Goal: Contribute content: Add original content to the website for others to see

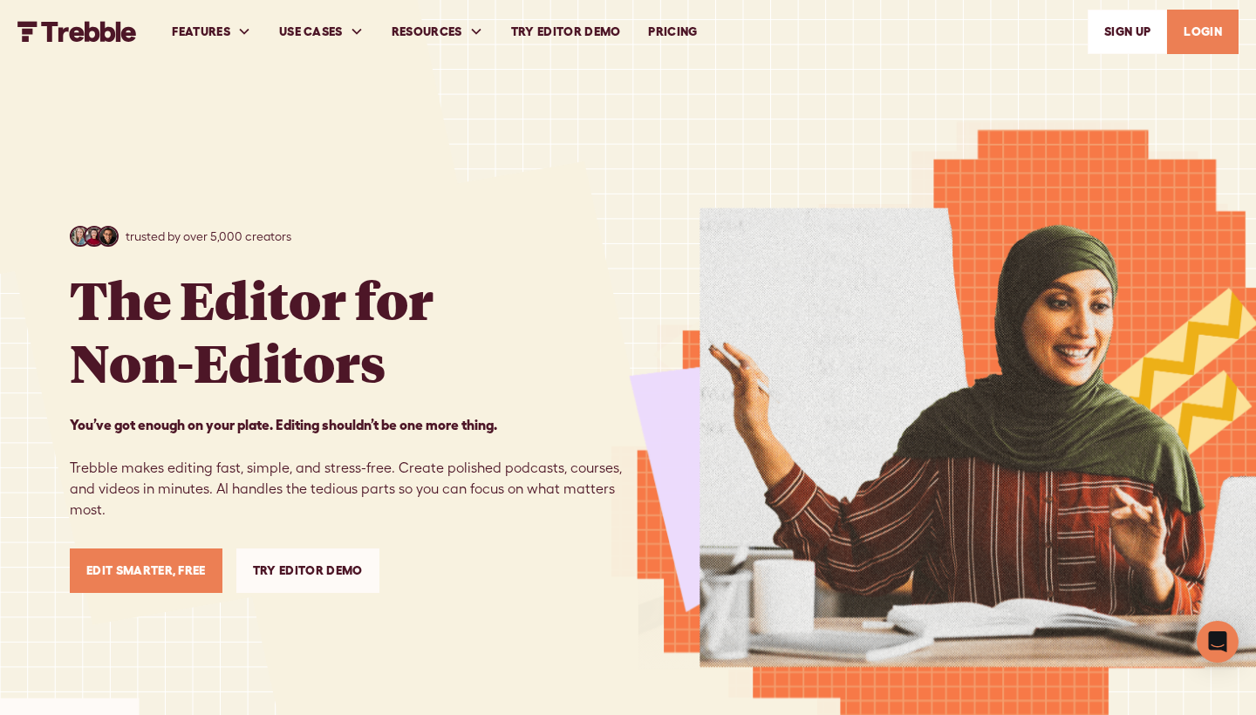
click at [1216, 31] on link "LOGIN" at bounding box center [1203, 32] width 72 height 44
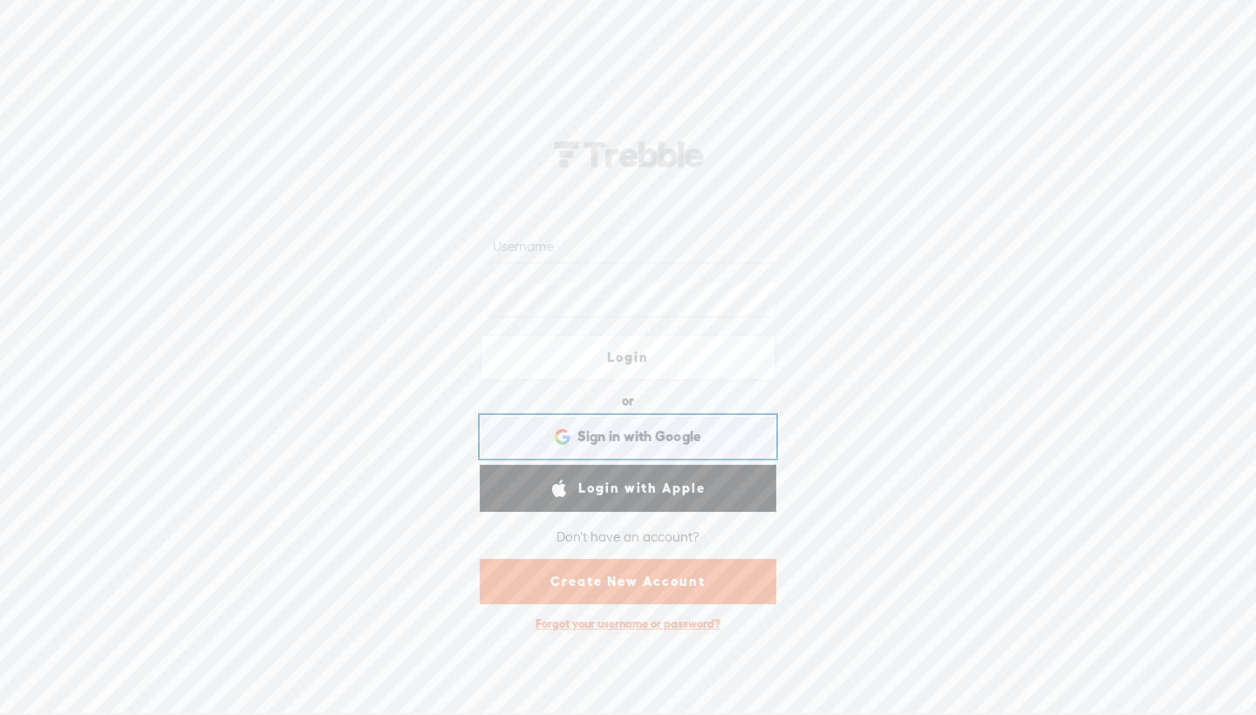
click at [630, 444] on span "Sign in with Google" at bounding box center [639, 436] width 125 height 18
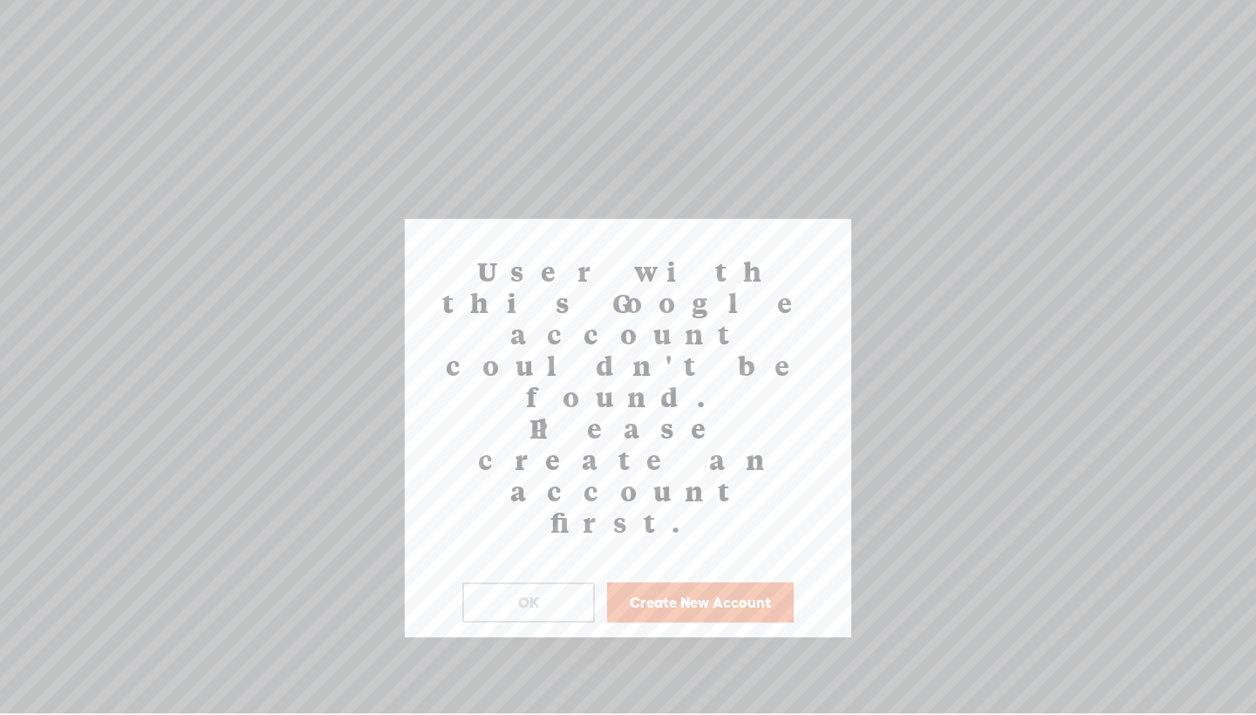
click at [562, 583] on button "OK" at bounding box center [528, 603] width 133 height 40
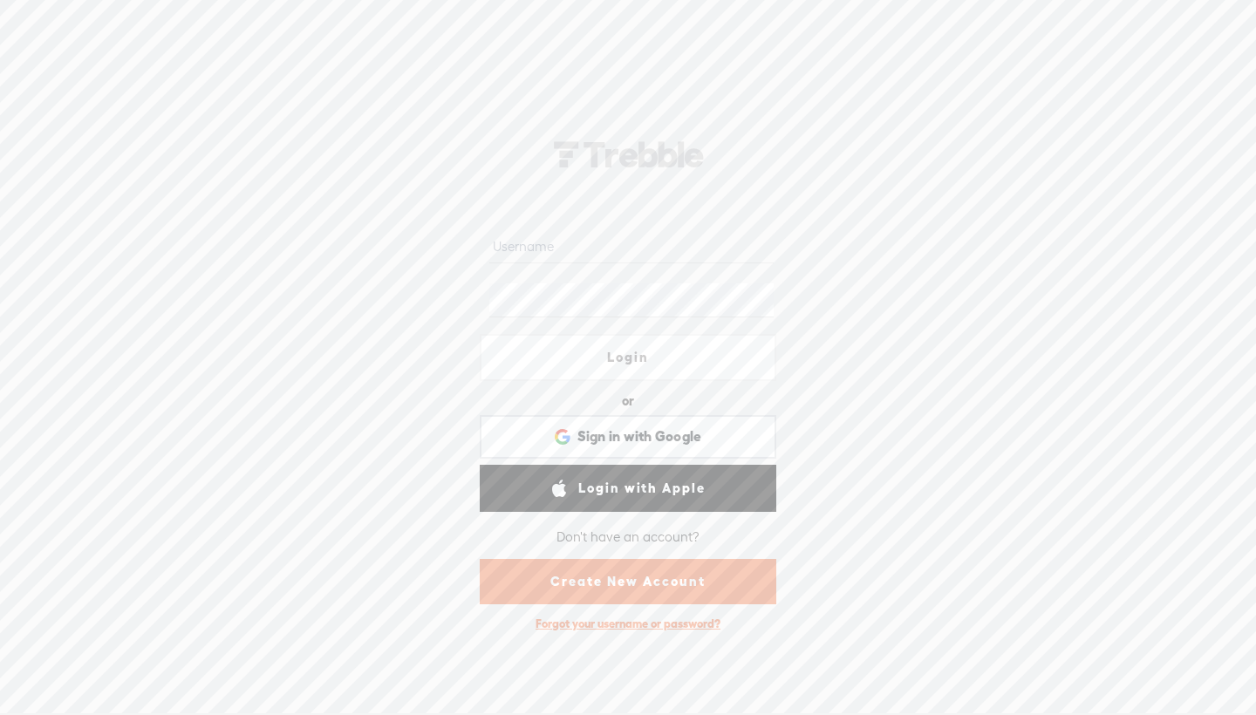
click at [647, 587] on link "Create New Account" at bounding box center [628, 581] width 297 height 45
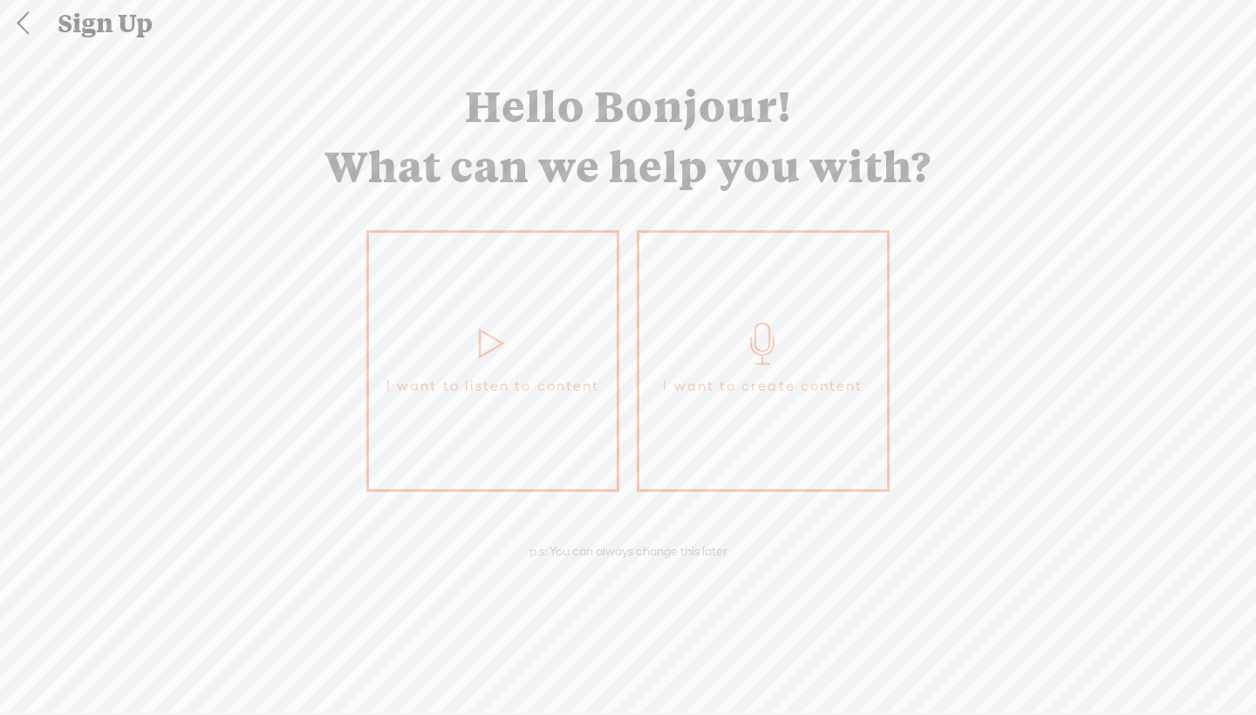
click at [803, 399] on link "I want to create content" at bounding box center [763, 361] width 253 height 262
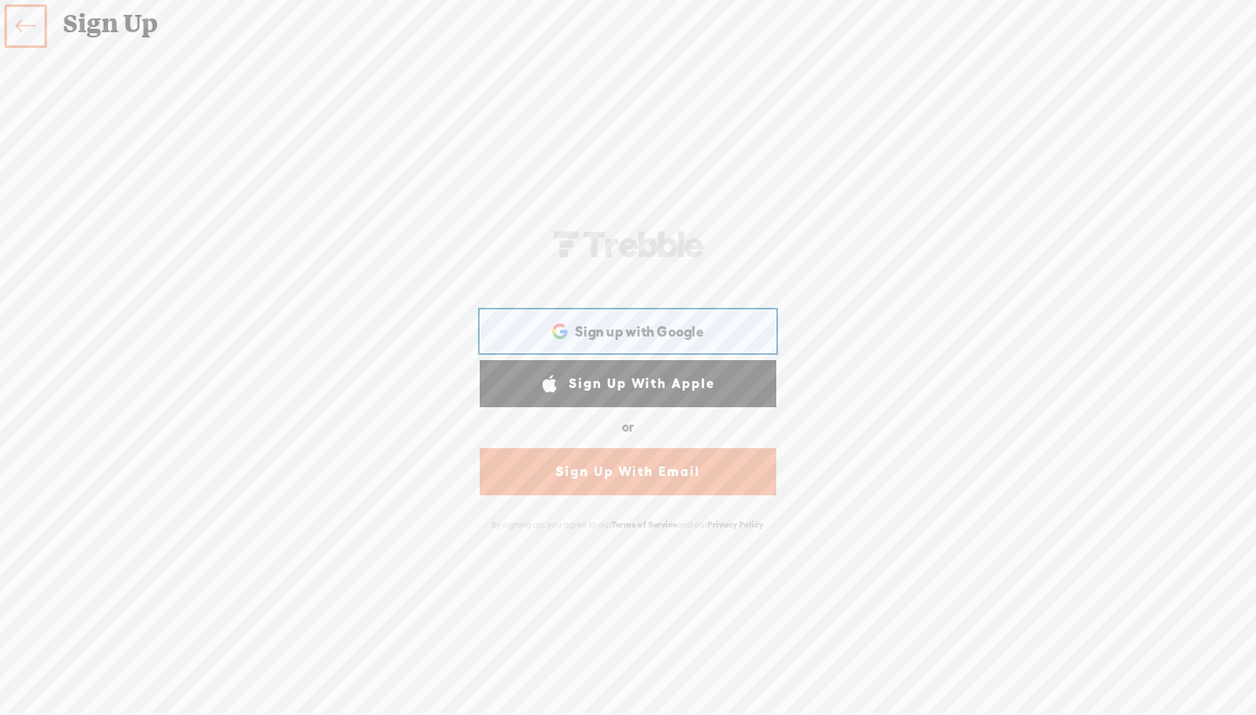
click at [662, 338] on span "Sign up with Google" at bounding box center [639, 332] width 129 height 18
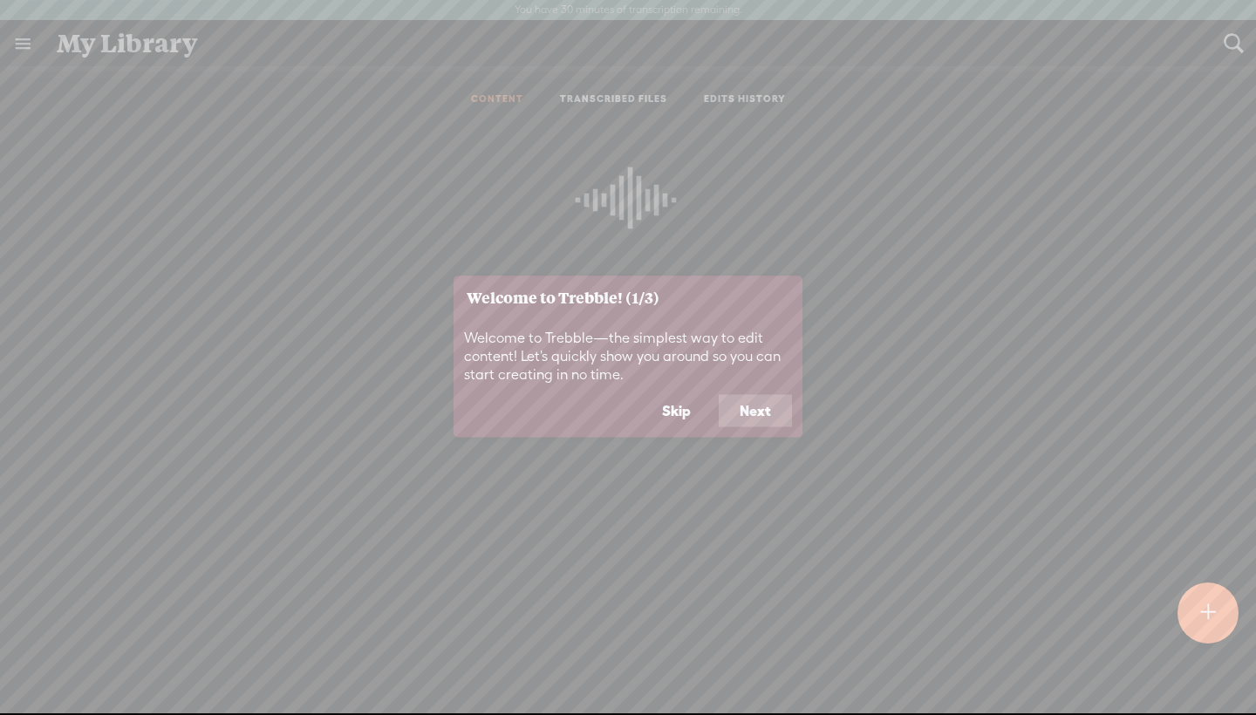
click at [764, 409] on button "Next" at bounding box center [755, 410] width 73 height 33
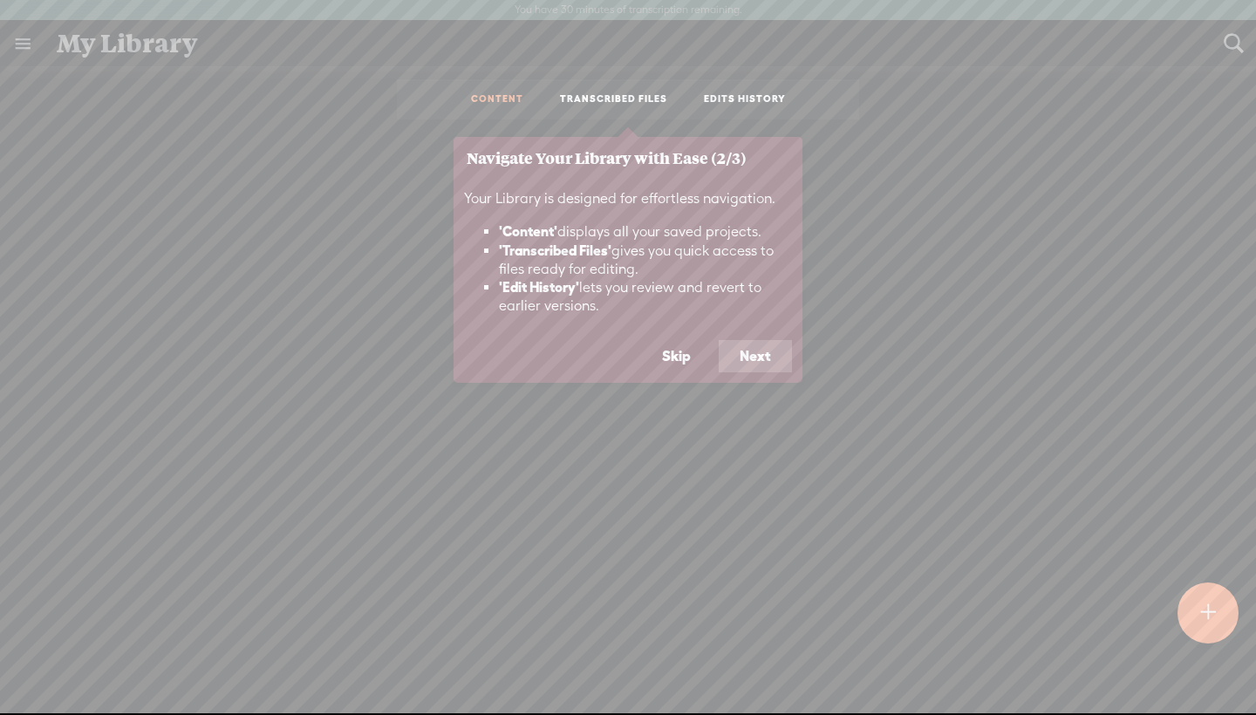
click at [693, 357] on button "Skip" at bounding box center [676, 356] width 71 height 33
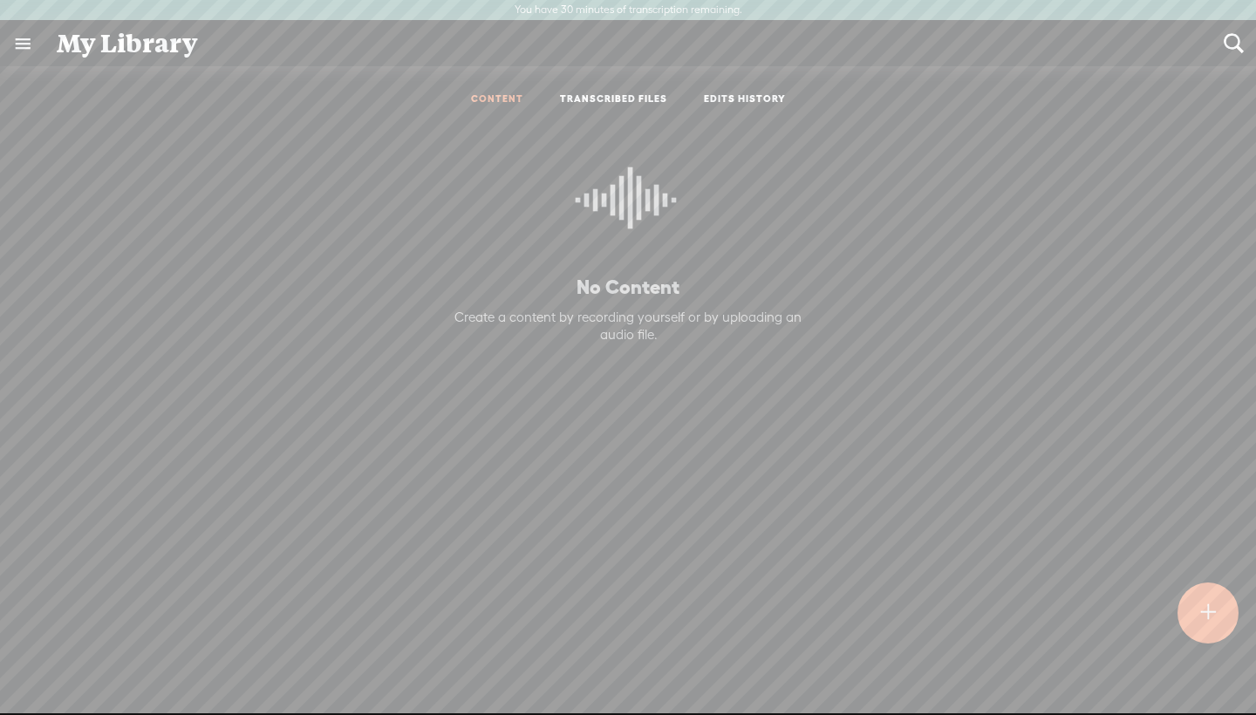
click at [1208, 616] on t at bounding box center [1207, 613] width 15 height 38
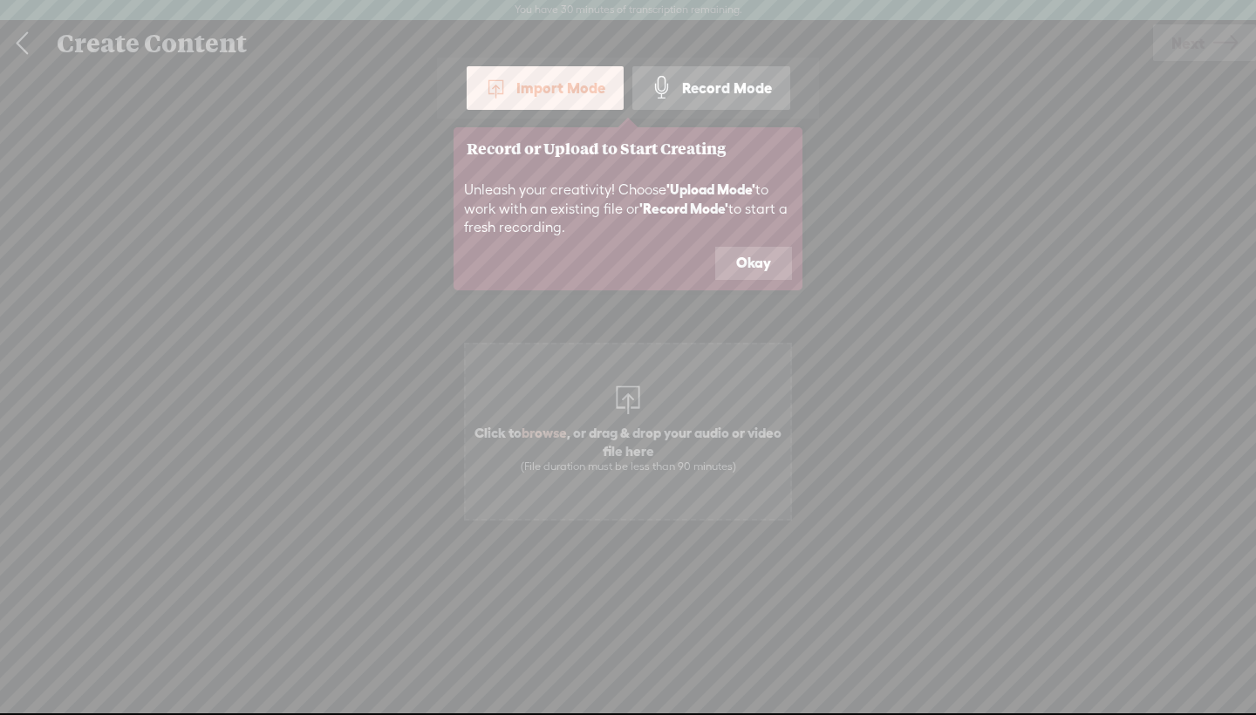
click at [725, 86] on div "Record Mode" at bounding box center [711, 88] width 158 height 44
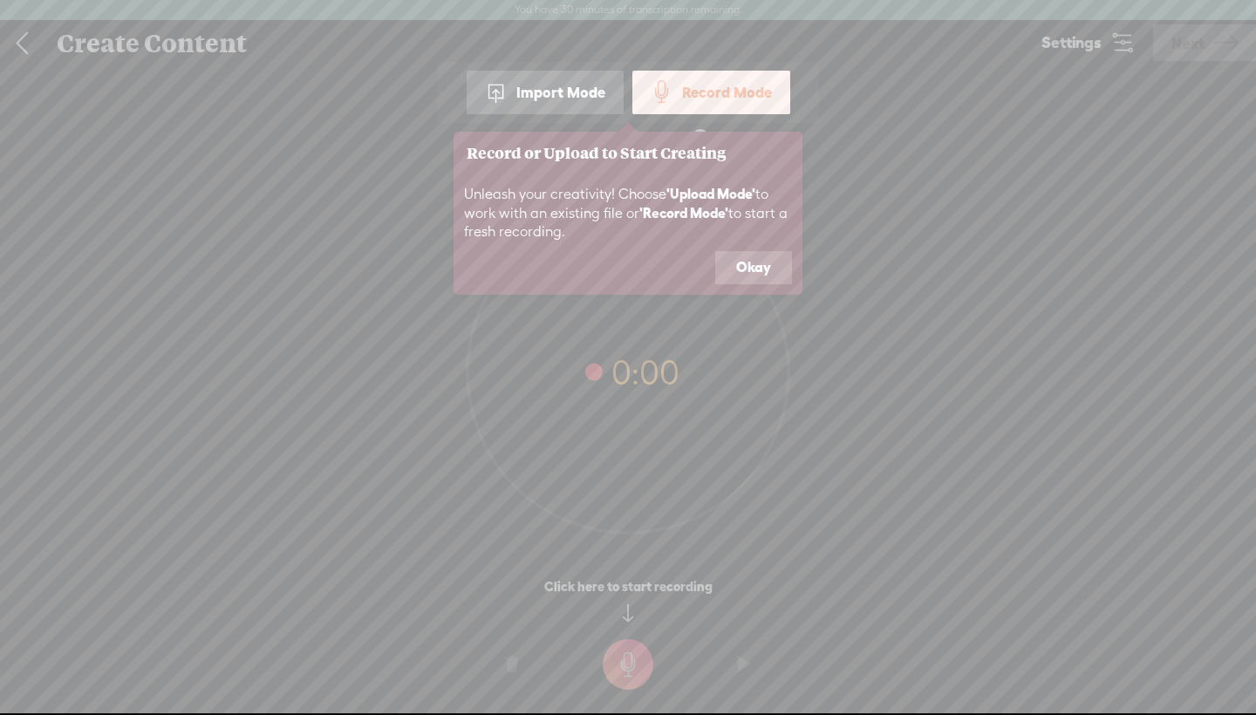
click at [752, 270] on button "Okay" at bounding box center [753, 267] width 77 height 33
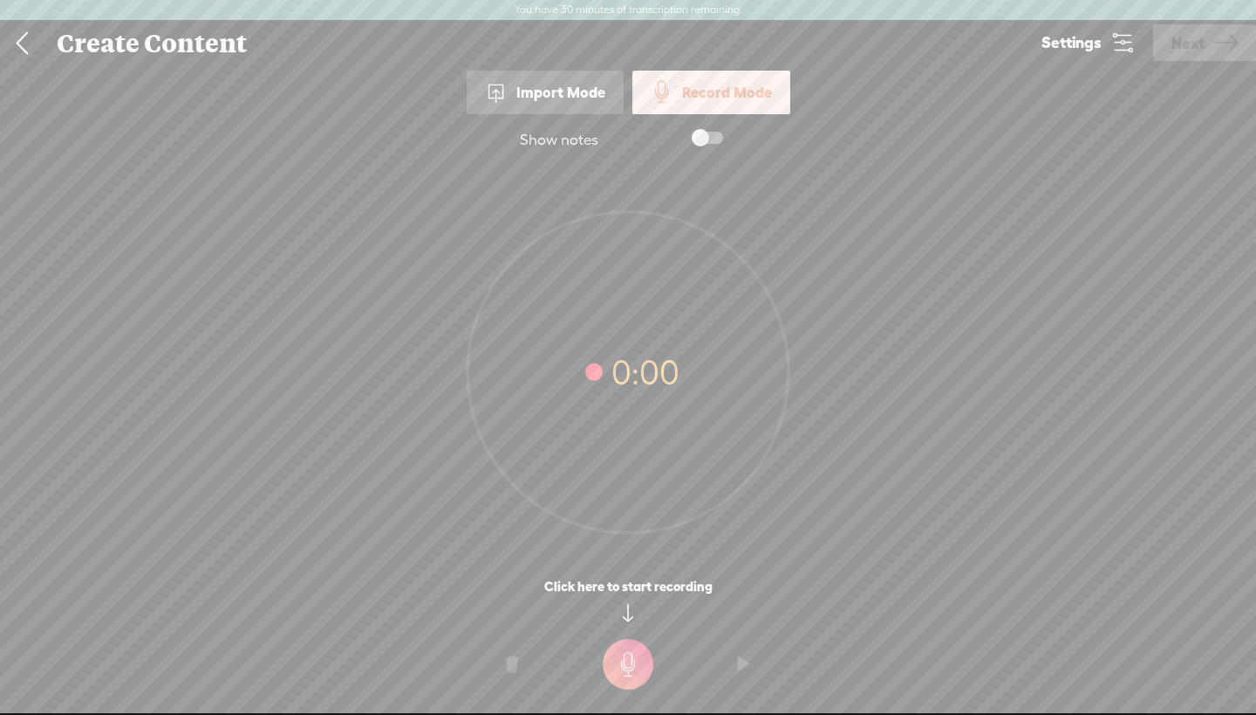
click at [631, 652] on t at bounding box center [628, 664] width 51 height 51
click at [630, 673] on t at bounding box center [628, 677] width 51 height 51
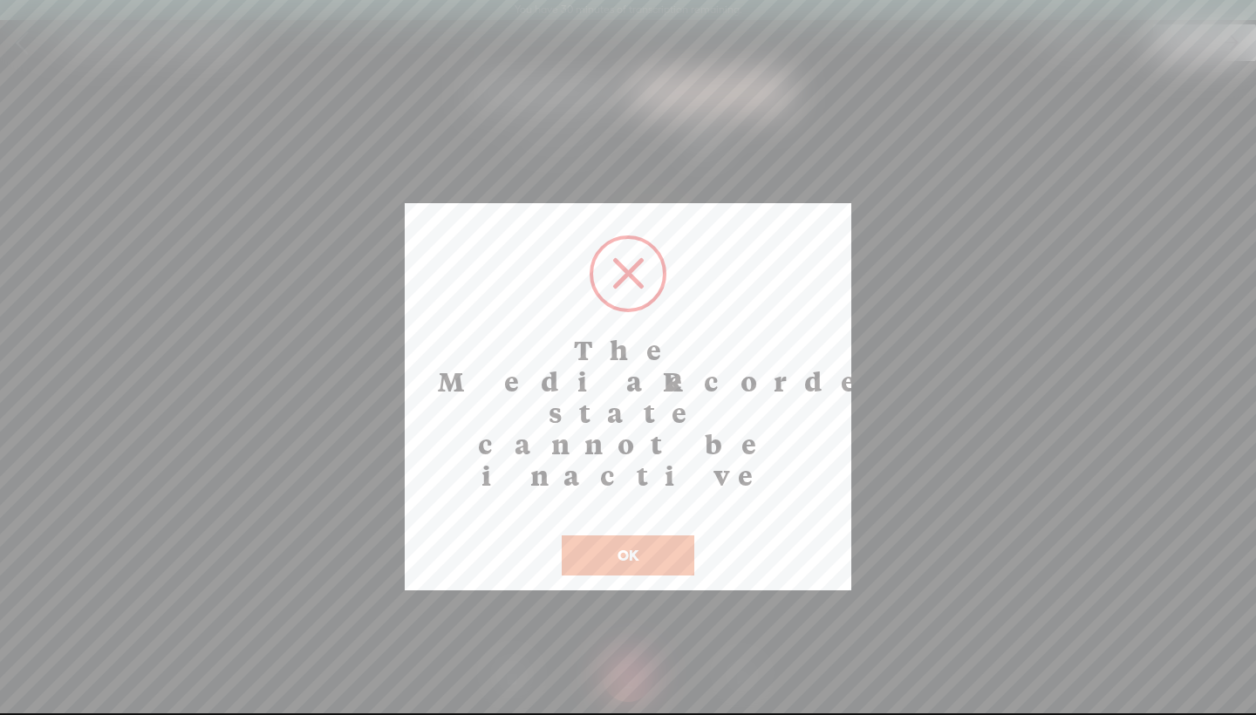
click at [666, 536] on button "OK" at bounding box center [628, 556] width 133 height 40
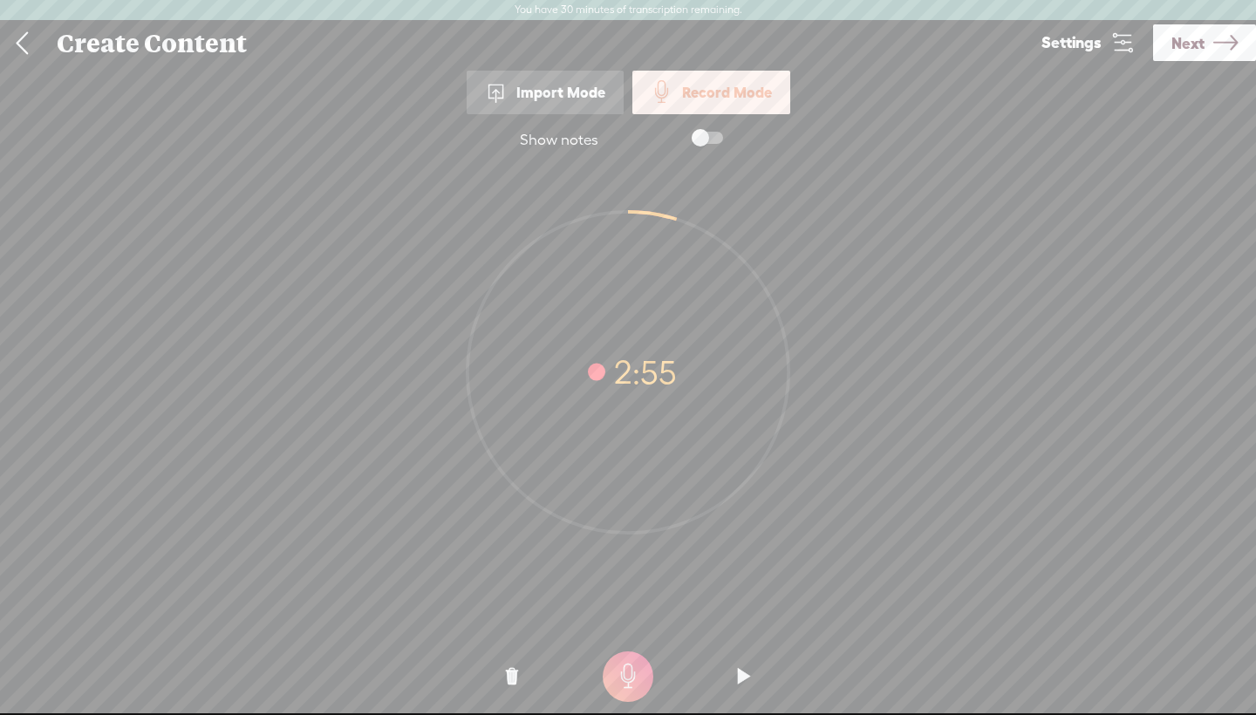
click at [743, 666] on t at bounding box center [744, 677] width 12 height 52
click at [742, 677] on t at bounding box center [744, 677] width 12 height 52
click at [744, 670] on t at bounding box center [744, 677] width 12 height 52
click at [600, 355] on icon at bounding box center [627, 372] width 321 height 321
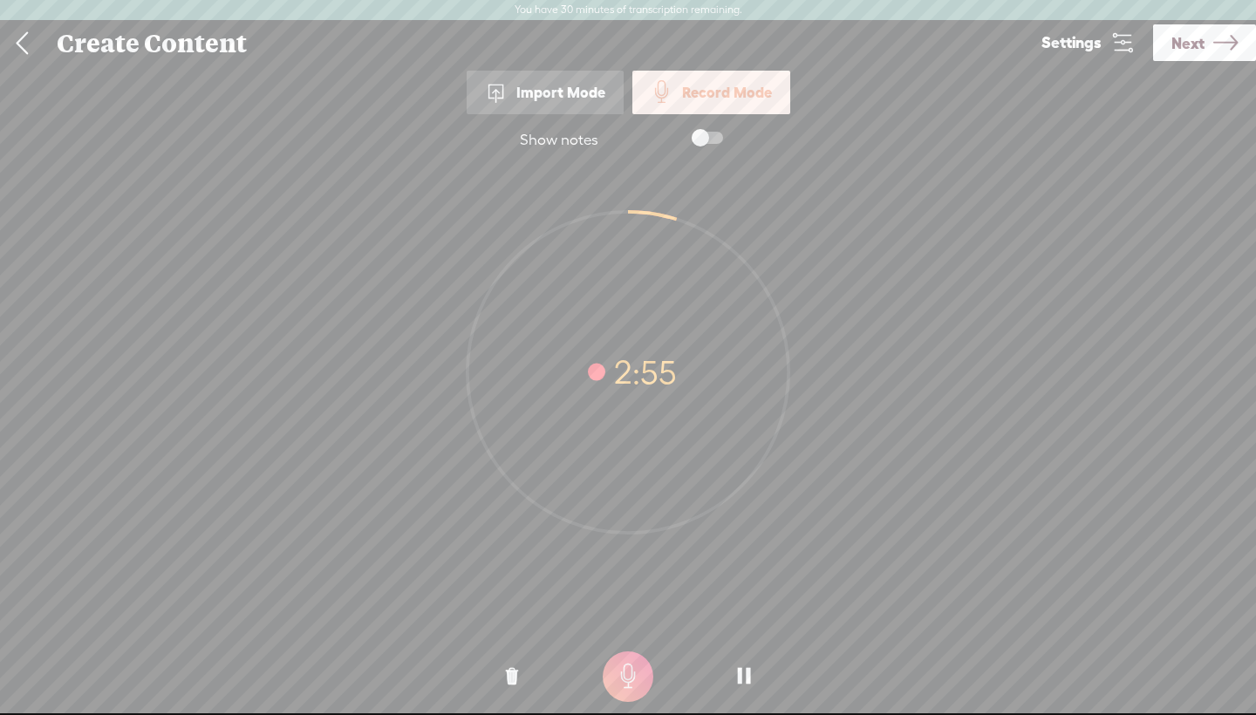
click at [748, 681] on t at bounding box center [744, 677] width 12 height 52
click at [746, 672] on t at bounding box center [744, 677] width 12 height 52
click at [745, 672] on t at bounding box center [744, 677] width 12 height 52
click at [708, 145] on label at bounding box center [690, 138] width 94 height 30
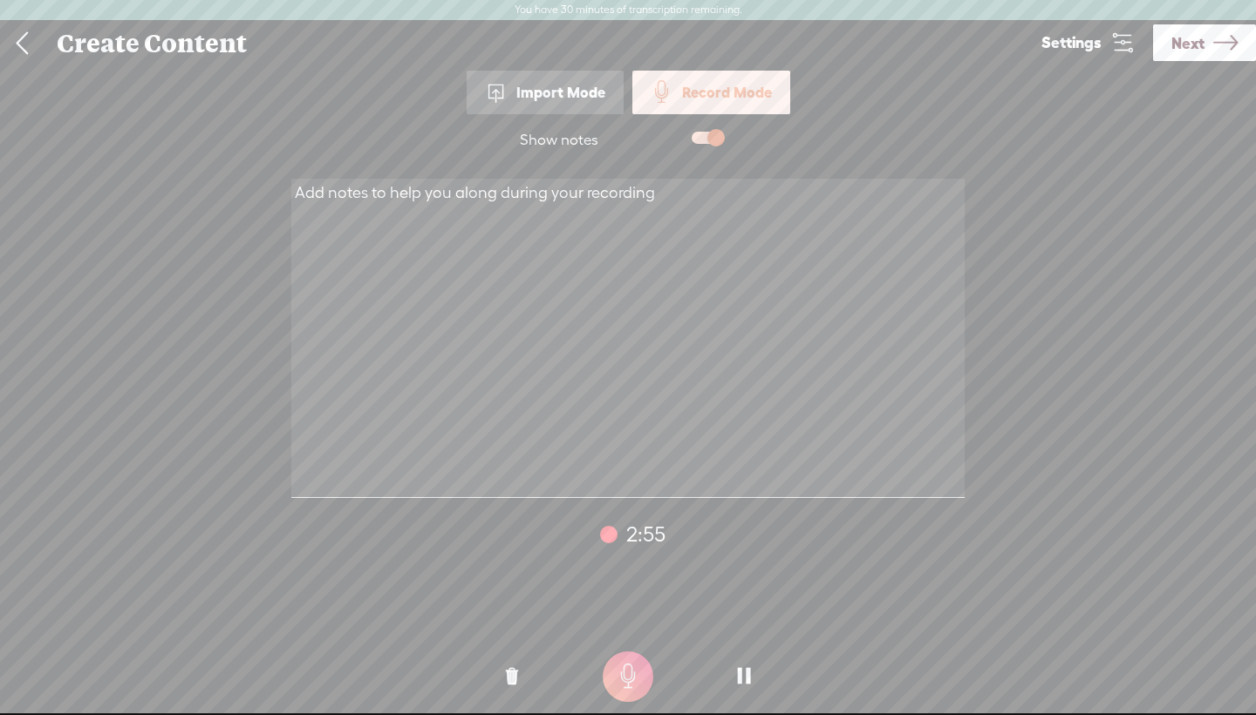
click at [740, 681] on t at bounding box center [744, 677] width 12 height 52
click at [1016, 94] on div "Record Mode Import Mode Record Mode Text Language: *: English (US) English (US)…" at bounding box center [628, 398] width 1256 height 665
click at [1217, 36] on icon at bounding box center [1225, 43] width 24 height 44
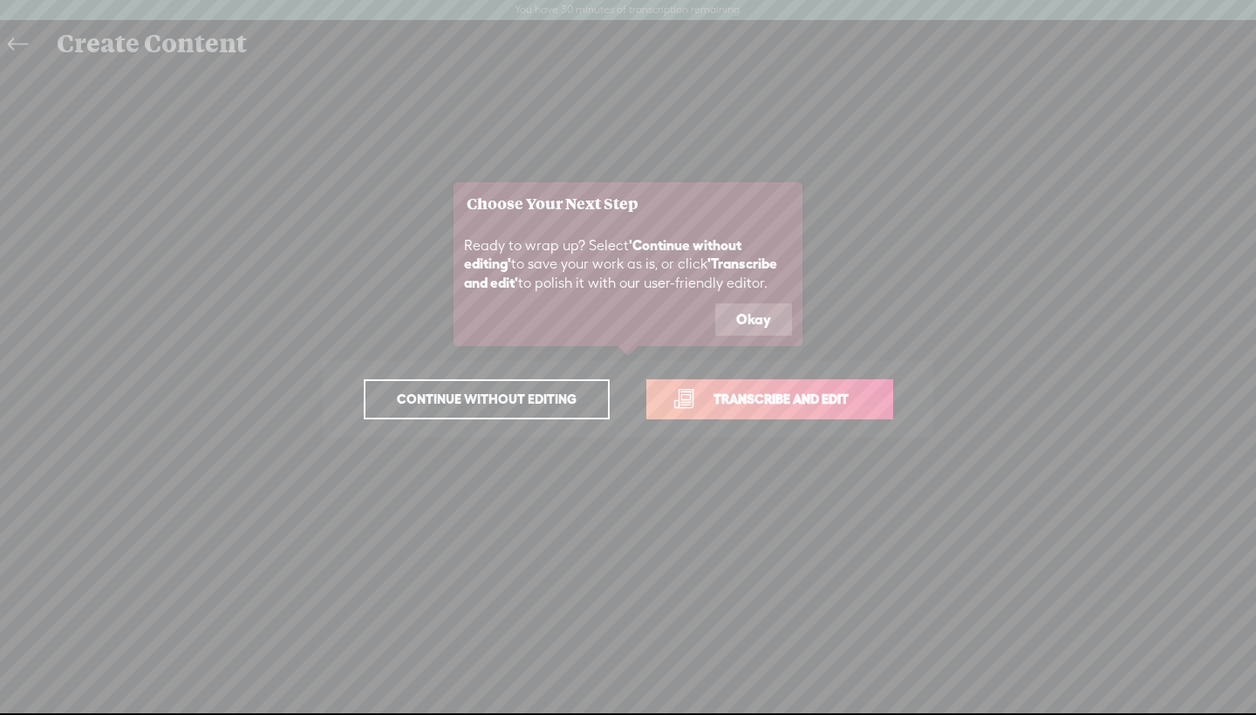
click at [762, 391] on span "Transcribe and edit" at bounding box center [781, 399] width 172 height 20
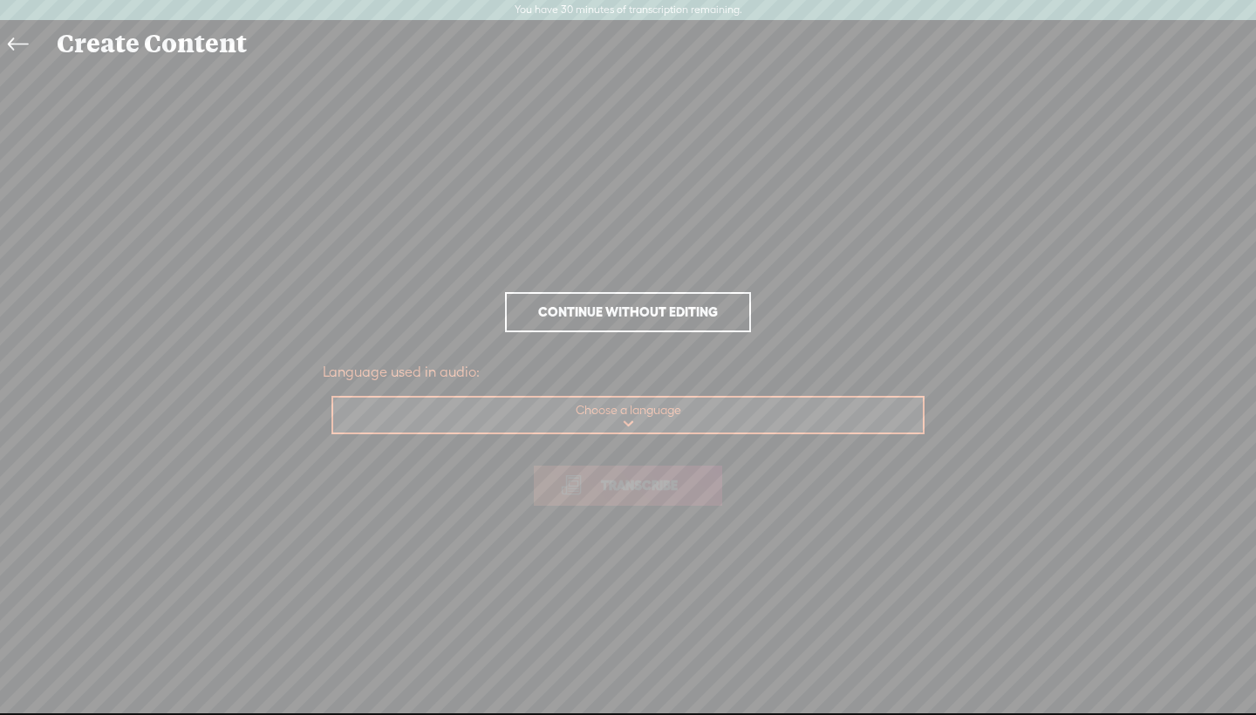
click at [660, 317] on span "Continue without editing" at bounding box center [628, 312] width 216 height 24
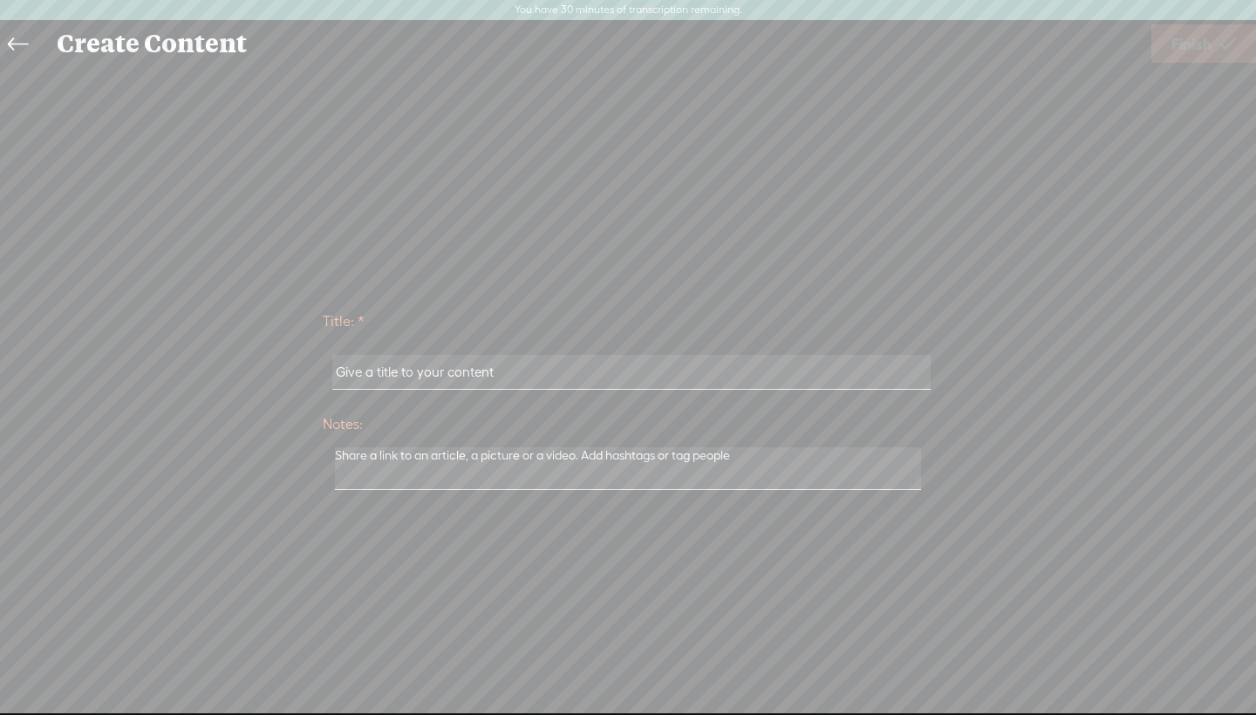
click at [643, 379] on input "text" at bounding box center [630, 372] width 597 height 34
type input "speech"
click at [536, 472] on textarea at bounding box center [628, 468] width 586 height 43
click at [1219, 50] on link "Finish" at bounding box center [1203, 43] width 105 height 38
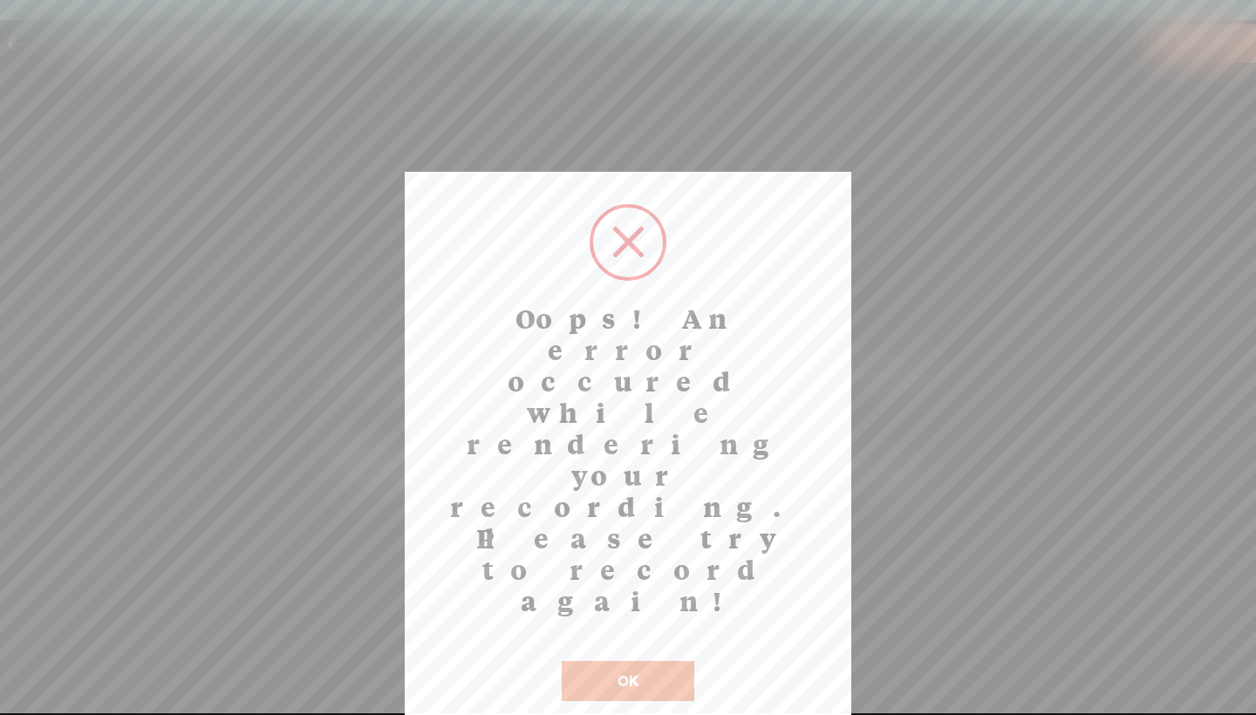
click at [624, 661] on button "OK" at bounding box center [628, 681] width 133 height 40
